Goal: Task Accomplishment & Management: Complete application form

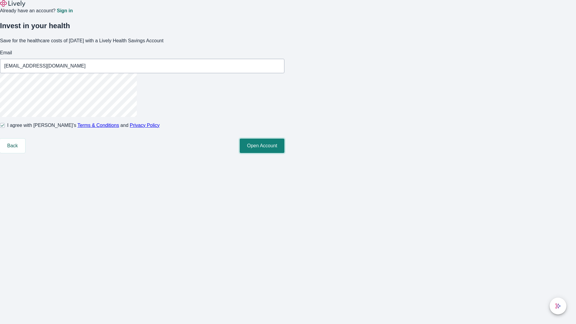
click at [284, 153] on button "Open Account" at bounding box center [262, 146] width 45 height 14
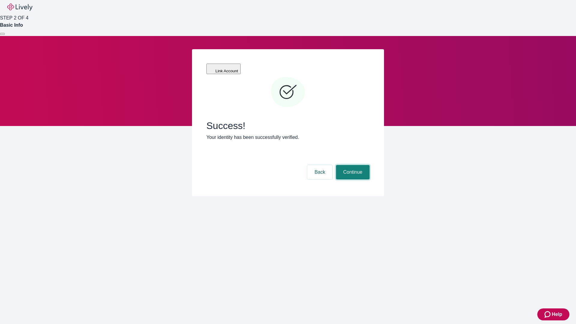
click at [352, 165] on button "Continue" at bounding box center [353, 172] width 34 height 14
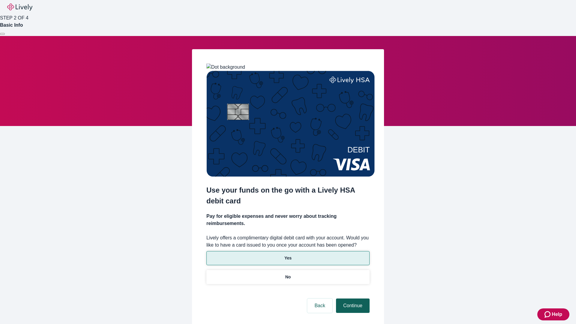
click at [288, 255] on p "Yes" at bounding box center [287, 258] width 7 height 6
click at [352, 298] on button "Continue" at bounding box center [353, 305] width 34 height 14
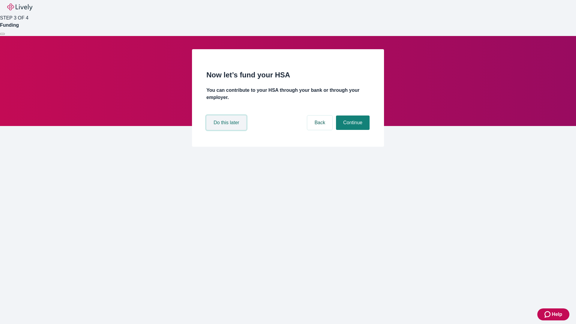
click at [227, 130] on button "Do this later" at bounding box center [226, 122] width 40 height 14
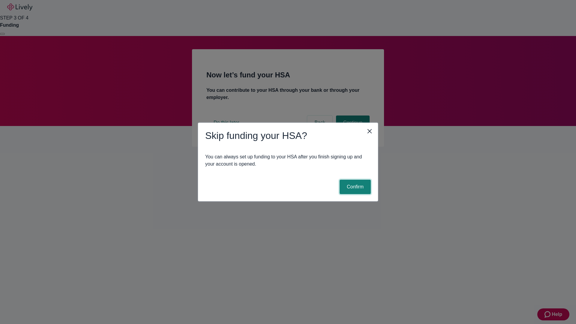
click at [354, 187] on button "Confirm" at bounding box center [354, 187] width 31 height 14
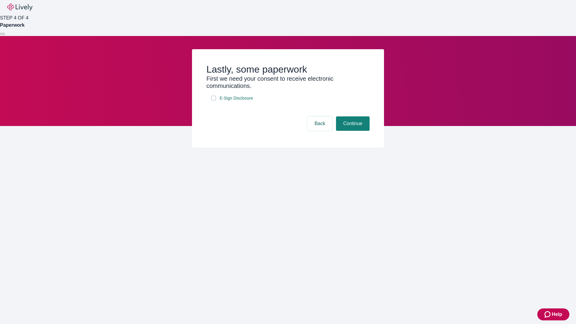
click at [214, 100] on input "E-Sign Disclosure" at bounding box center [213, 98] width 5 height 5
checkbox input "true"
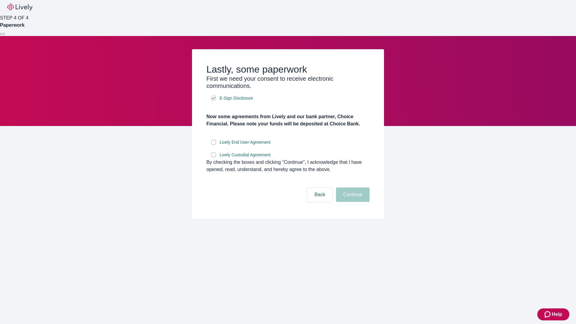
click at [214, 145] on input "Lively End User Agreement" at bounding box center [213, 142] width 5 height 5
checkbox input "true"
click at [214, 157] on input "Lively Custodial Agreement" at bounding box center [213, 154] width 5 height 5
checkbox input "true"
click at [352, 202] on button "Continue" at bounding box center [353, 194] width 34 height 14
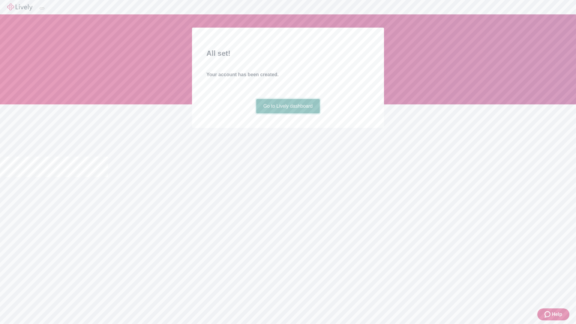
click at [288, 113] on link "Go to Lively dashboard" at bounding box center [288, 106] width 64 height 14
